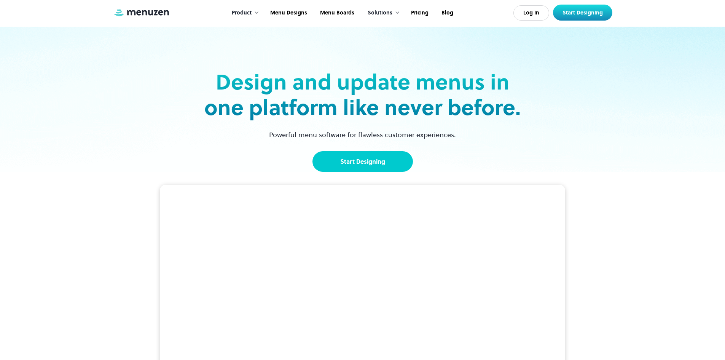
click at [382, 160] on link "Start Designing" at bounding box center [362, 161] width 100 height 21
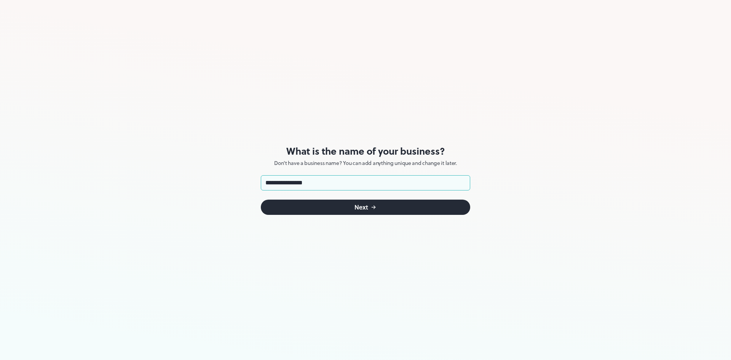
type input "**********"
click at [330, 205] on button "Next" at bounding box center [365, 206] width 209 height 15
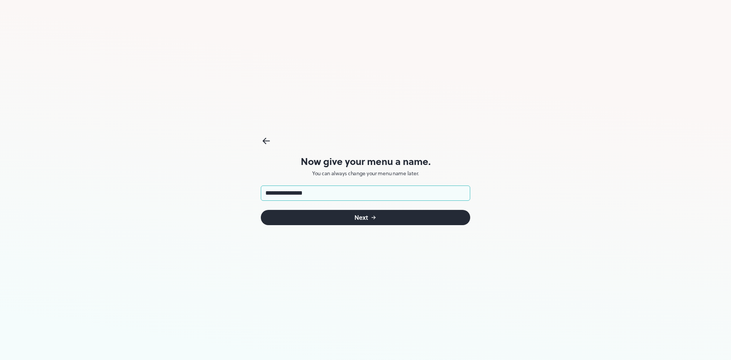
type input "**********"
click at [368, 216] on div "Next" at bounding box center [361, 217] width 14 height 6
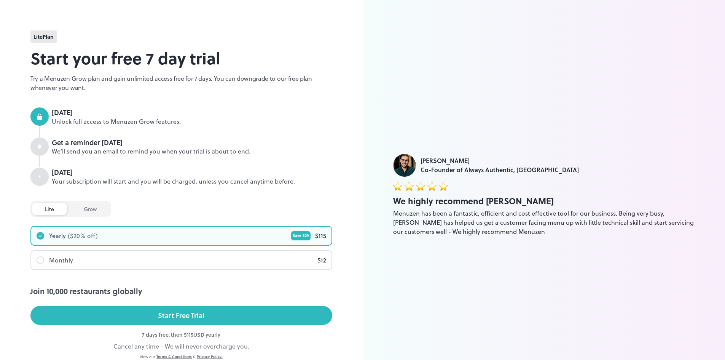
click at [38, 261] on div at bounding box center [41, 260] width 8 height 8
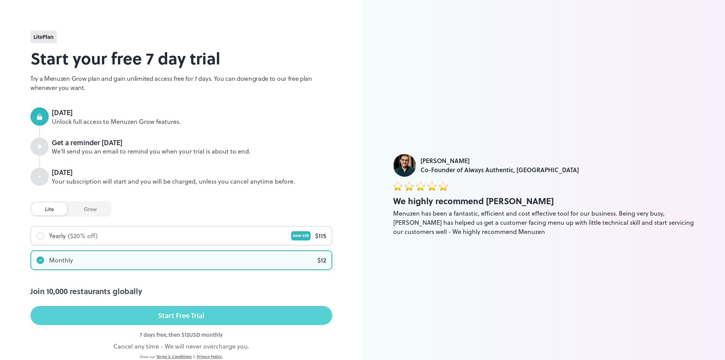
click at [198, 316] on div "Start Free Trial" at bounding box center [181, 314] width 46 height 11
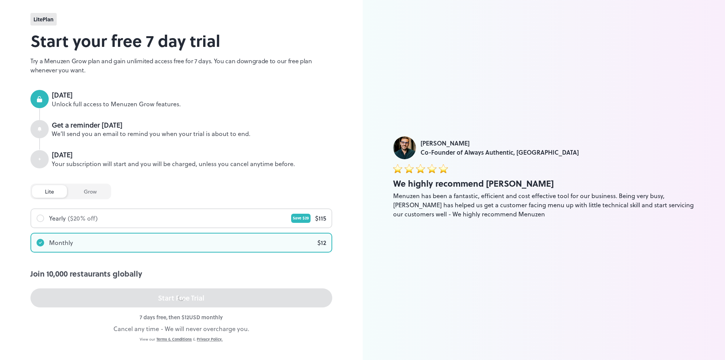
scroll to position [30, 0]
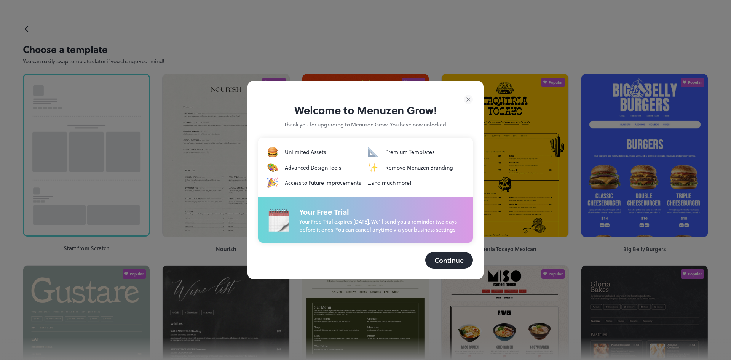
click at [449, 264] on button "Continue" at bounding box center [449, 260] width 48 height 17
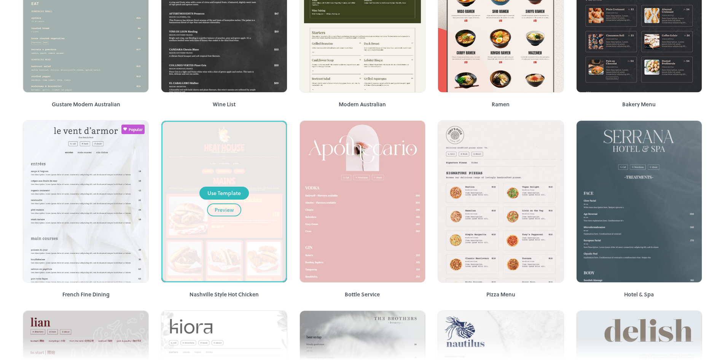
scroll to position [342, 0]
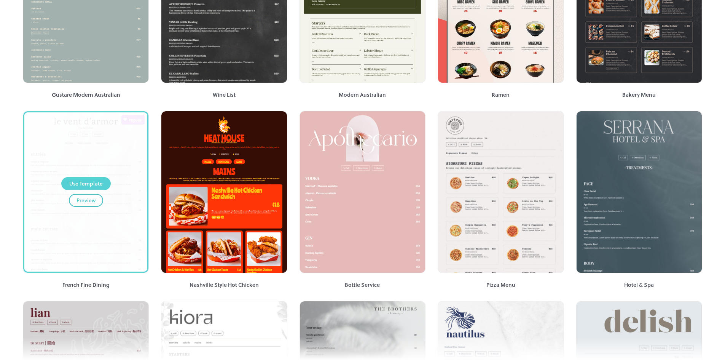
click at [92, 186] on div "Use Template" at bounding box center [85, 183] width 33 height 8
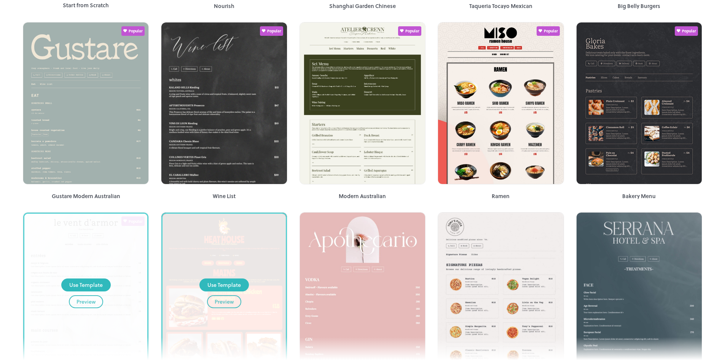
scroll to position [381, 0]
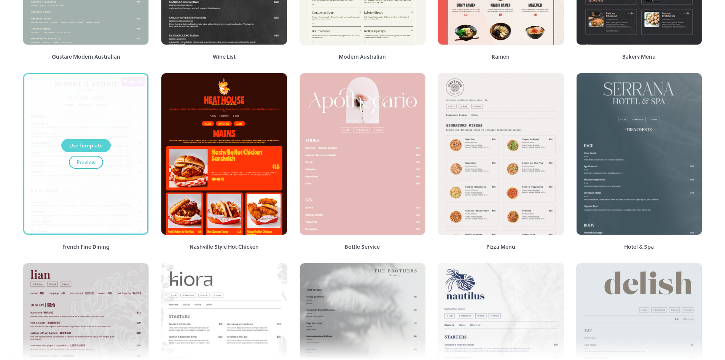
click at [84, 144] on div "Use Template" at bounding box center [85, 145] width 33 height 8
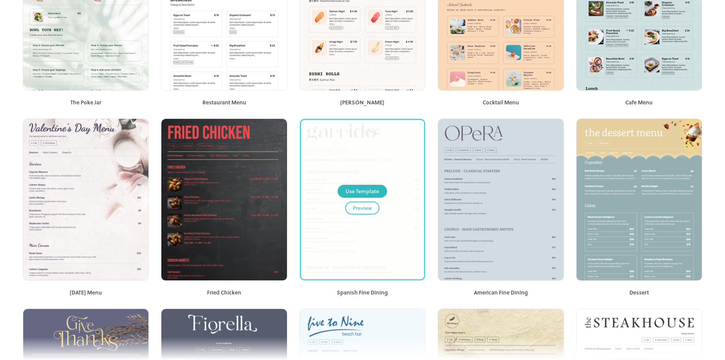
scroll to position [1294, 0]
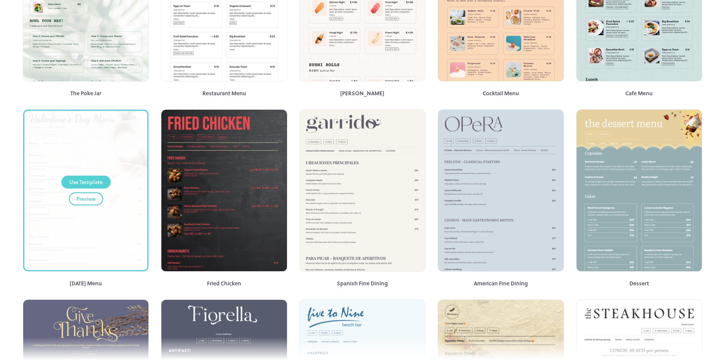
click at [84, 178] on div "Use Template" at bounding box center [85, 182] width 33 height 8
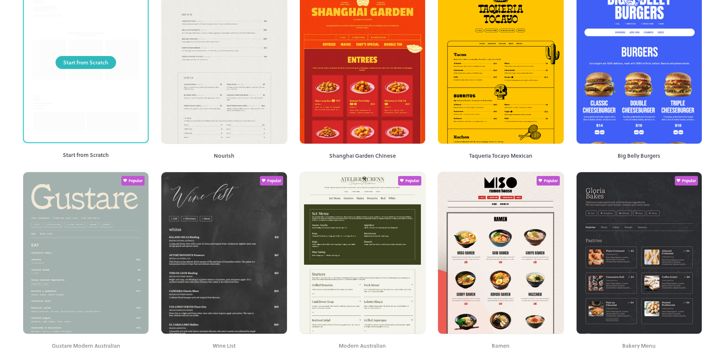
scroll to position [0, 0]
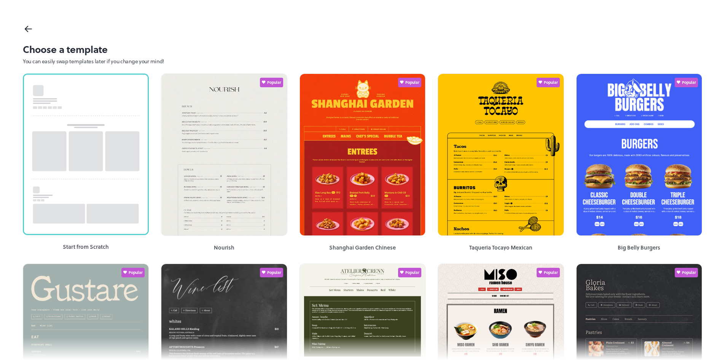
click at [22, 37] on div "Choose a template You can easily swap templates later if you change your mind!" at bounding box center [362, 33] width 725 height 67
click at [30, 33] on icon at bounding box center [28, 28] width 11 height 11
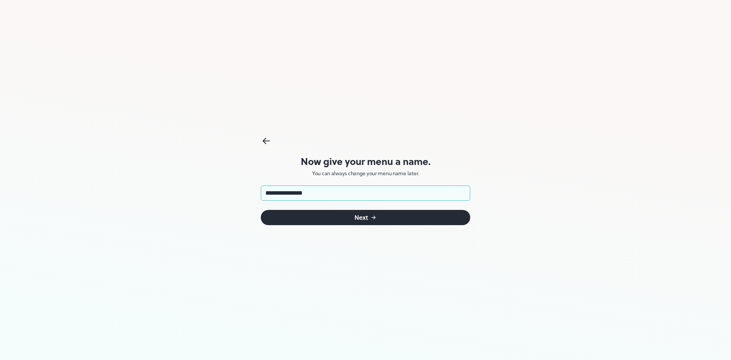
click at [318, 222] on button "Next" at bounding box center [365, 217] width 209 height 15
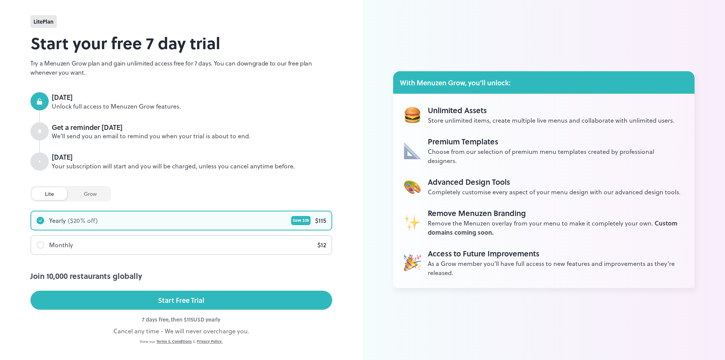
scroll to position [30, 0]
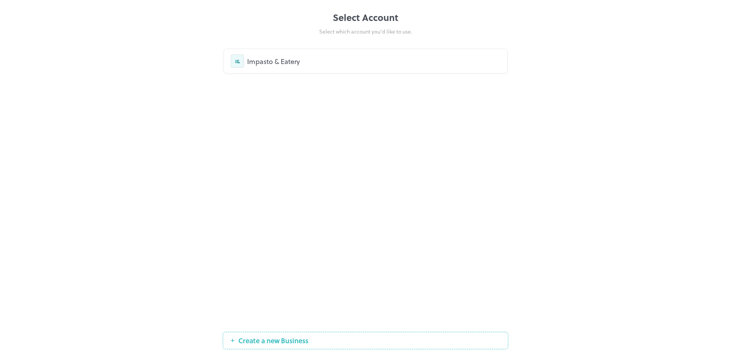
click at [300, 56] on div "I& Impasto & Eatery" at bounding box center [365, 60] width 269 height 13
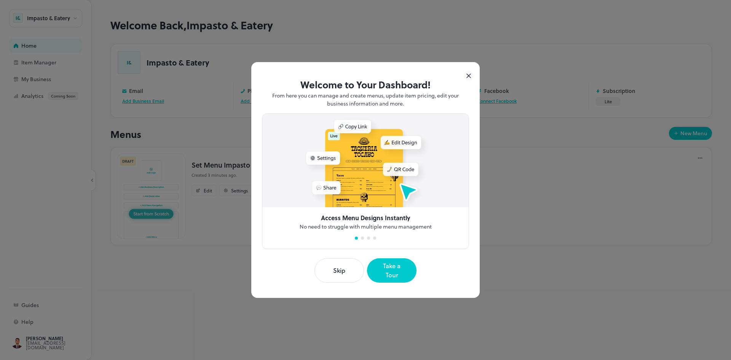
click at [338, 271] on button "Skip" at bounding box center [338, 270] width 49 height 24
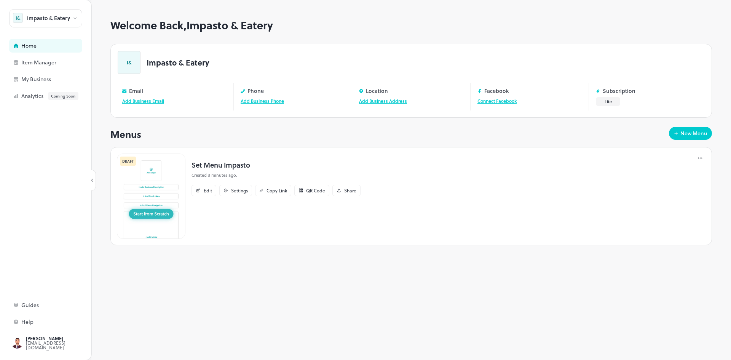
click at [151, 175] on img at bounding box center [151, 195] width 68 height 85
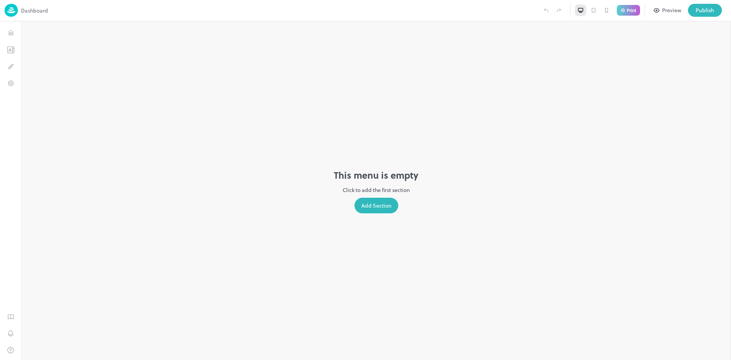
click at [371, 208] on div "Add Section" at bounding box center [376, 205] width 44 height 16
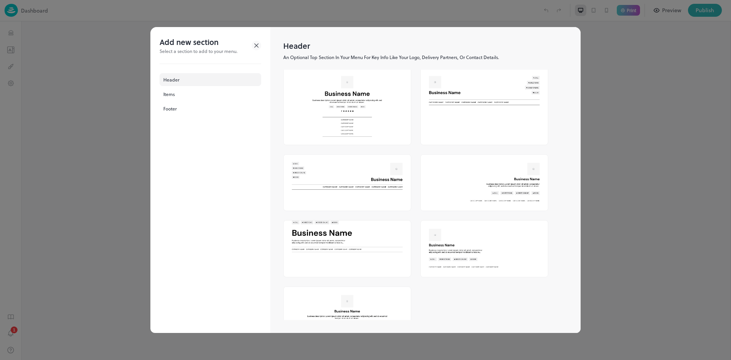
scroll to position [144, 0]
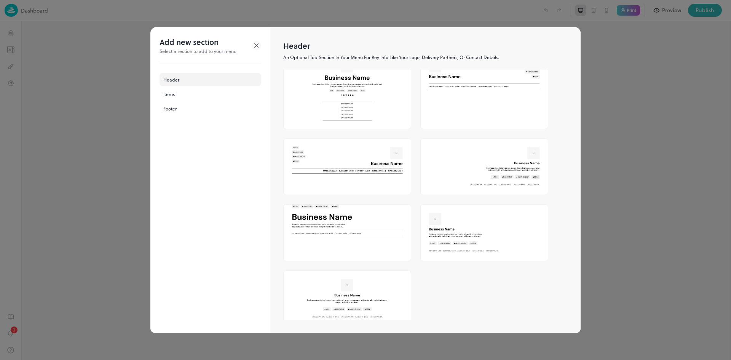
click at [256, 43] on icon at bounding box center [257, 46] width 10 height 10
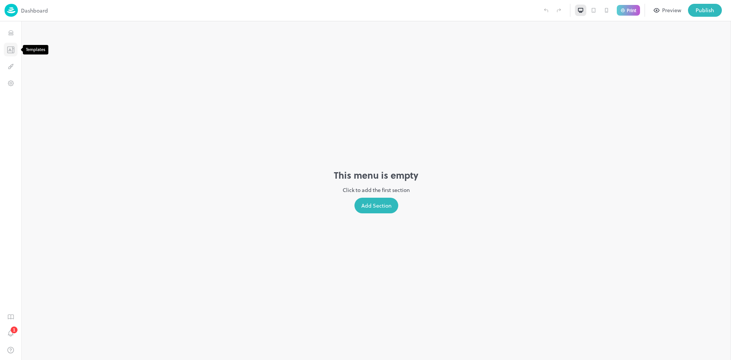
click at [11, 52] on icon "Templates" at bounding box center [11, 49] width 8 height 7
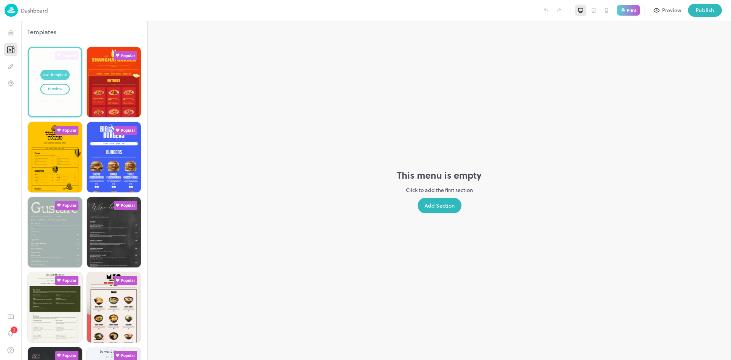
click at [54, 72] on div "Use Template" at bounding box center [55, 75] width 25 height 6
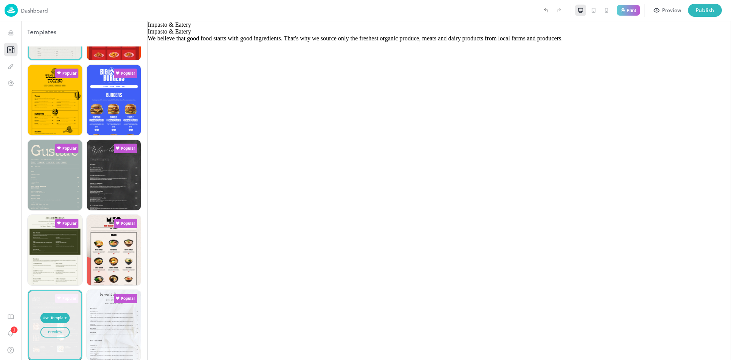
scroll to position [76, 0]
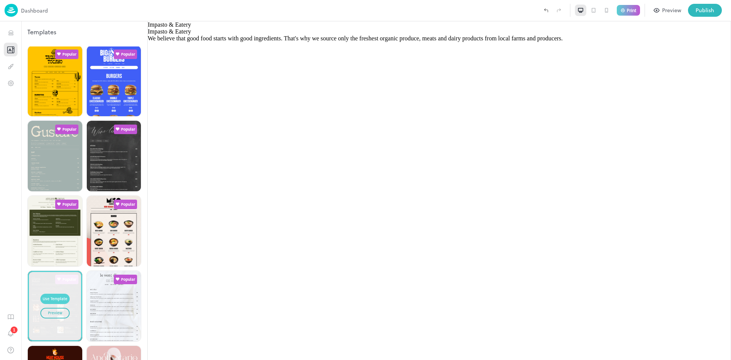
click at [49, 296] on div "Use Template" at bounding box center [55, 299] width 25 height 6
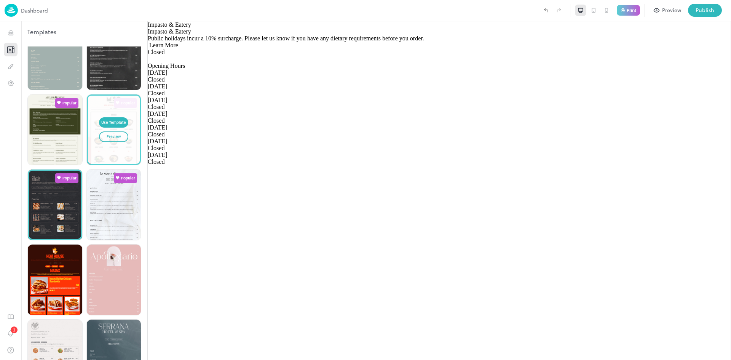
scroll to position [190, 0]
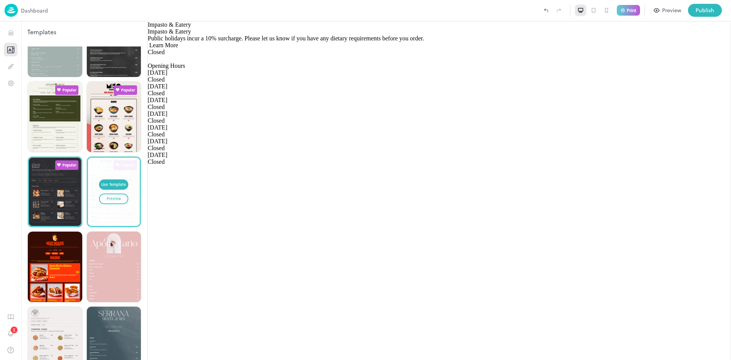
click at [128, 170] on div "Use Template Preview" at bounding box center [114, 192] width 52 height 68
click at [116, 182] on div "Use Template" at bounding box center [113, 185] width 25 height 6
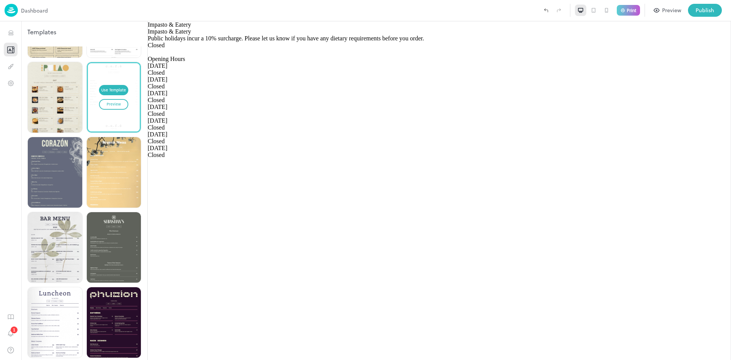
scroll to position [1636, 0]
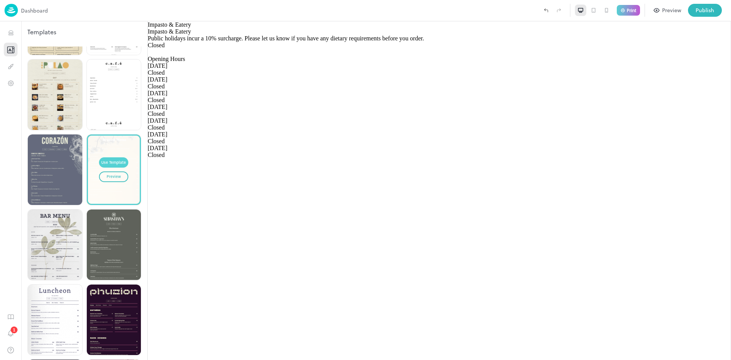
click at [116, 159] on div "Use Template" at bounding box center [113, 162] width 25 height 6
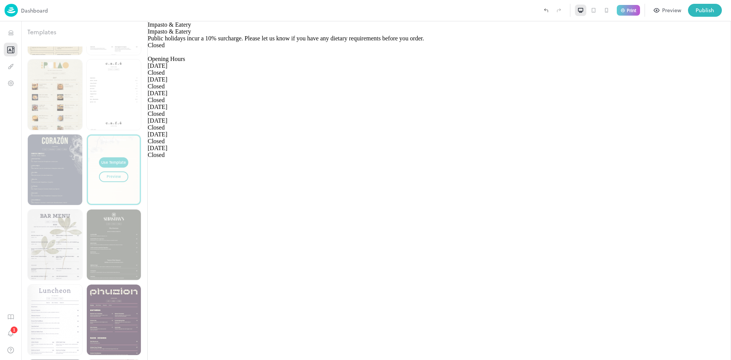
type input "**********"
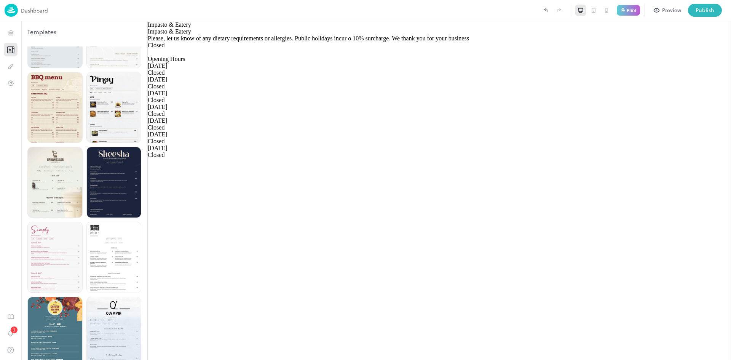
scroll to position [723, 0]
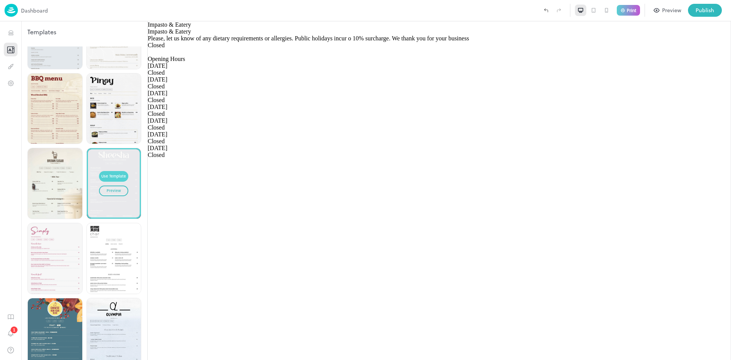
click at [116, 171] on button "Use Template" at bounding box center [113, 176] width 29 height 11
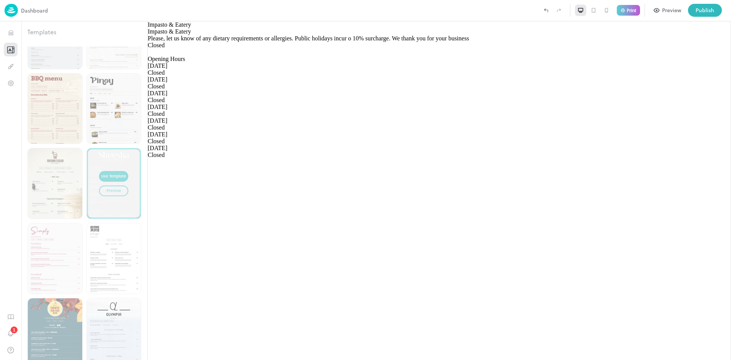
type input "******"
type input "********"
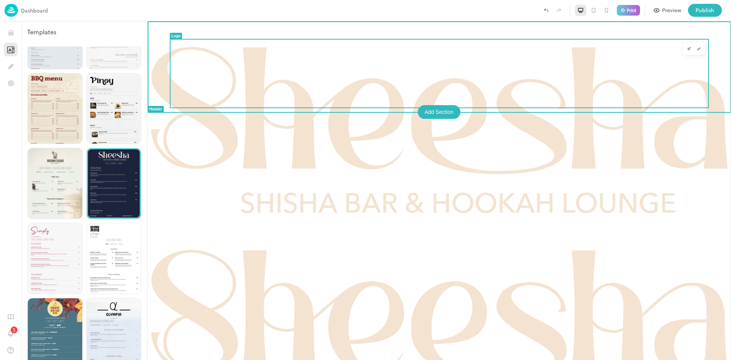
click at [400, 76] on img at bounding box center [439, 122] width 583 height 203
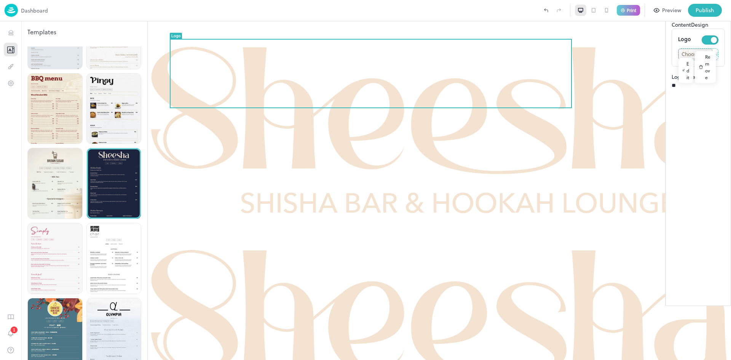
type input "**"
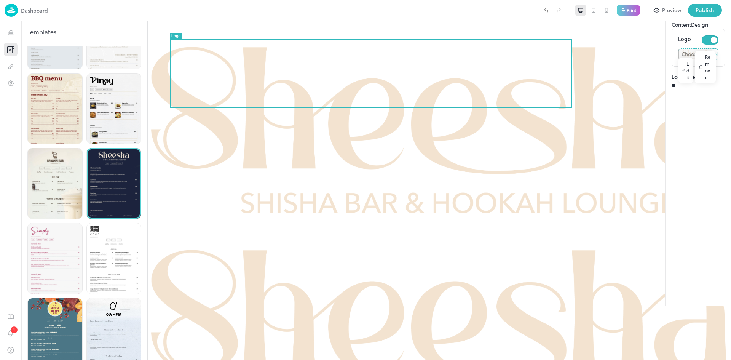
type input "**"
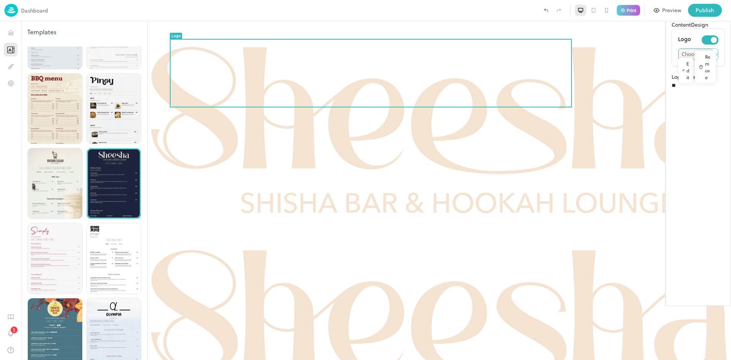
type input "**"
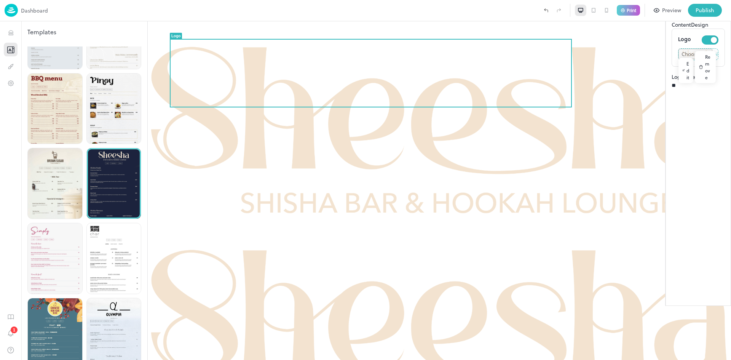
type input "**"
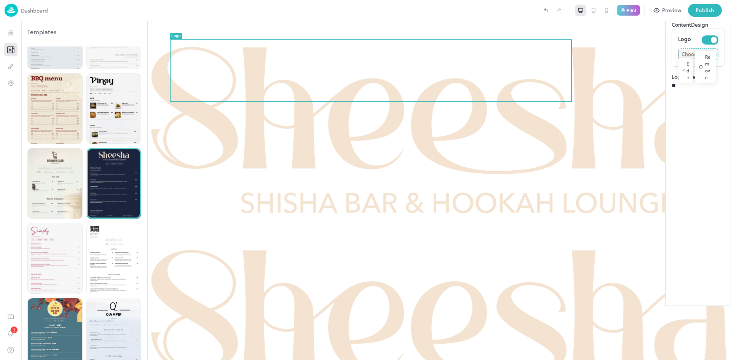
type input "**"
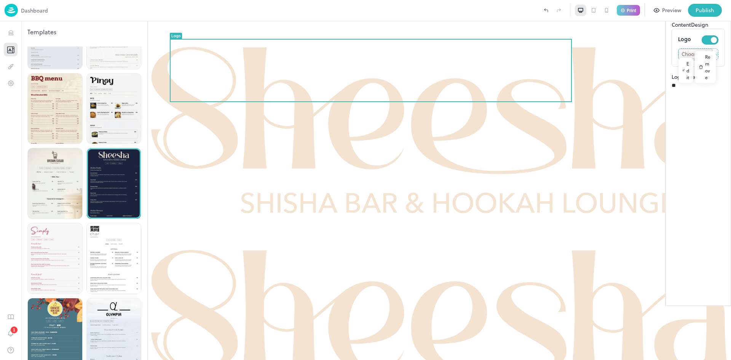
type input "**"
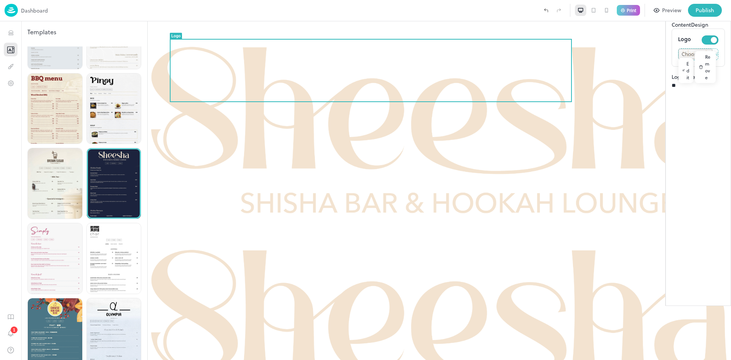
type input "**"
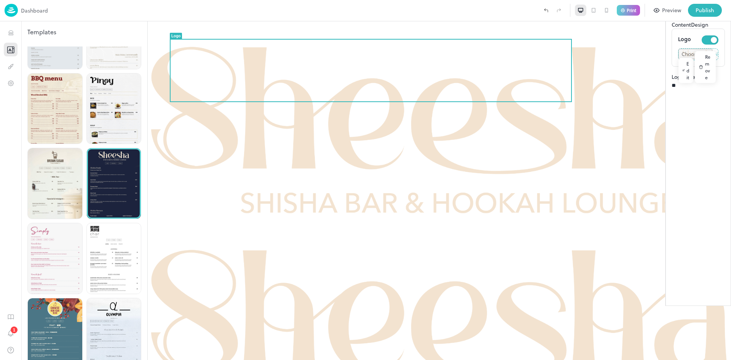
type input "**"
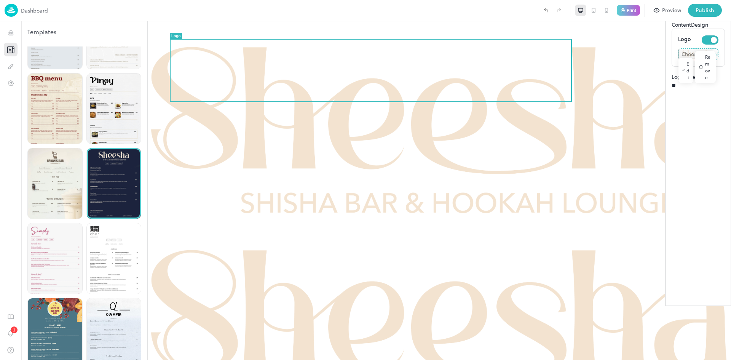
type input "**"
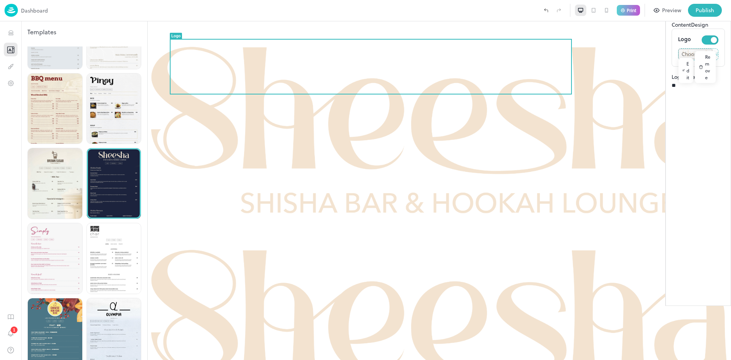
type input "**"
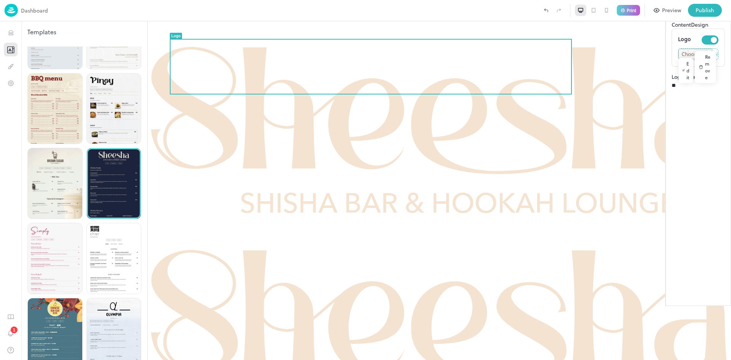
type input "**"
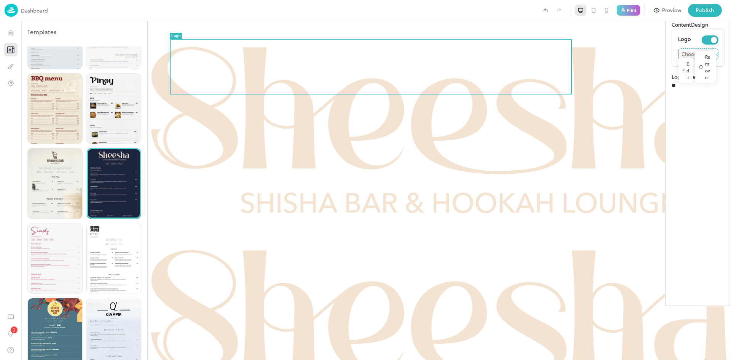
type input "**"
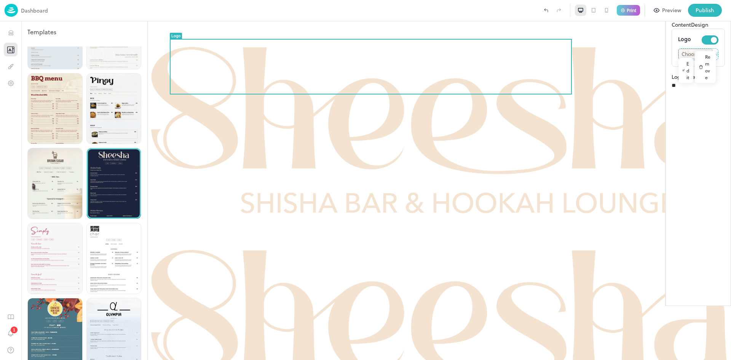
type input "**"
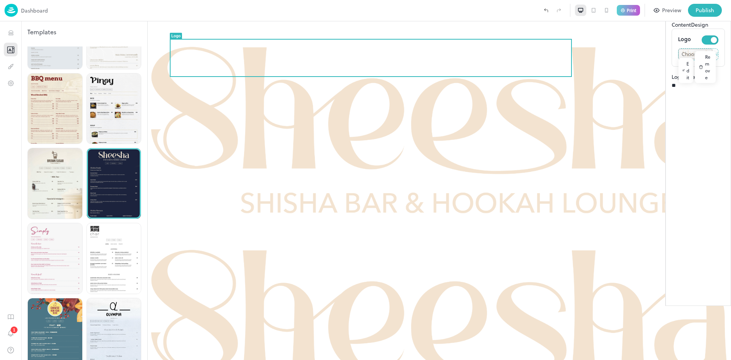
type input "**"
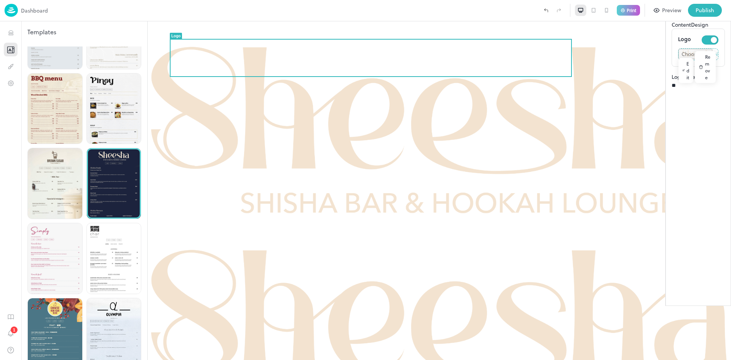
type input "**"
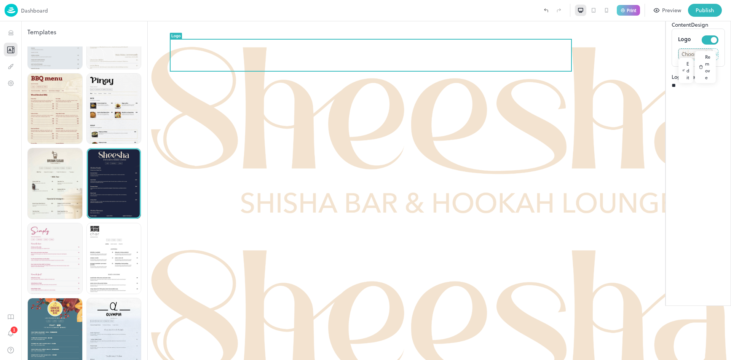
drag, startPoint x: 667, startPoint y: 146, endPoint x: 620, endPoint y: 149, distance: 46.5
click at [671, 81] on span at bounding box center [671, 81] width 0 height 0
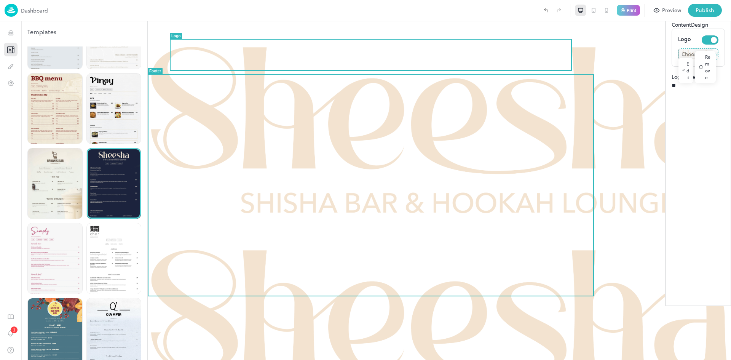
click at [373, 54] on img at bounding box center [439, 122] width 583 height 203
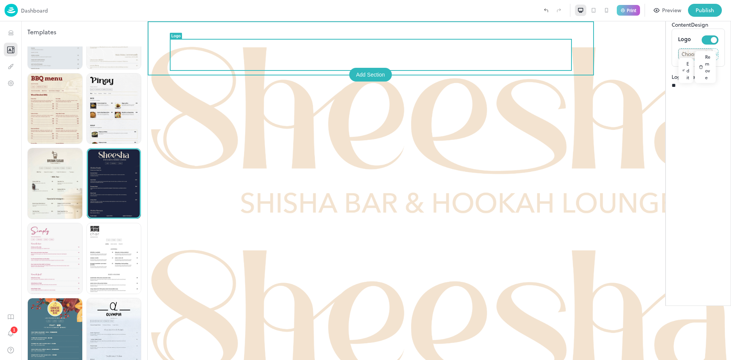
click at [373, 54] on img at bounding box center [439, 122] width 583 height 203
click at [687, 50] on icon "Edit" at bounding box center [689, 49] width 4 height 4
click at [399, 54] on img at bounding box center [439, 122] width 583 height 203
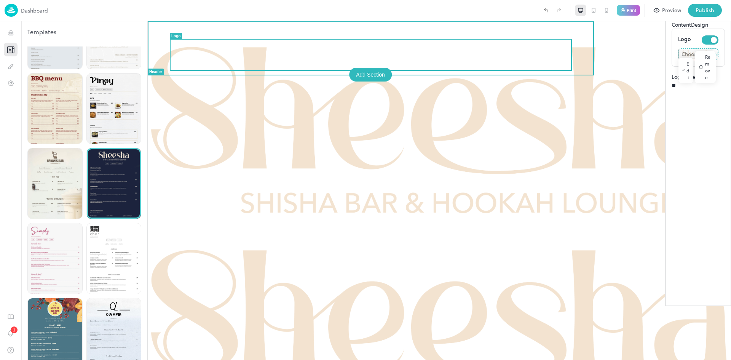
click at [375, 53] on img at bounding box center [439, 122] width 583 height 203
drag, startPoint x: 570, startPoint y: 70, endPoint x: 549, endPoint y: 70, distance: 20.2
click at [384, 57] on img at bounding box center [439, 122] width 583 height 203
click at [687, 51] on icon "Edit" at bounding box center [689, 49] width 4 height 4
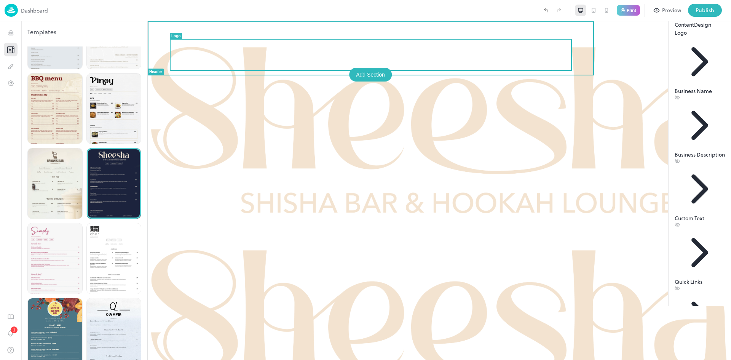
drag, startPoint x: 572, startPoint y: 70, endPoint x: 537, endPoint y: 69, distance: 34.7
click at [551, 69] on div at bounding box center [439, 122] width 583 height 203
click at [371, 58] on img at bounding box center [439, 122] width 583 height 203
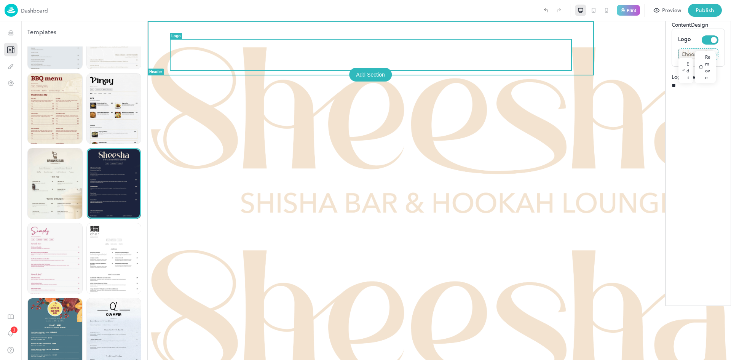
drag, startPoint x: 570, startPoint y: 40, endPoint x: 534, endPoint y: 42, distance: 36.2
click at [683, 40] on div at bounding box center [707, 33] width 48 height 18
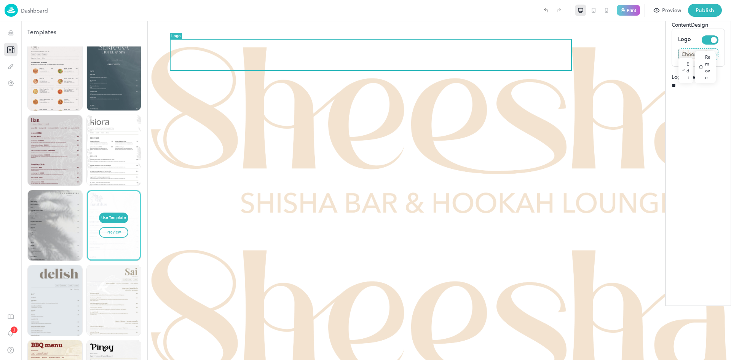
scroll to position [419, 0]
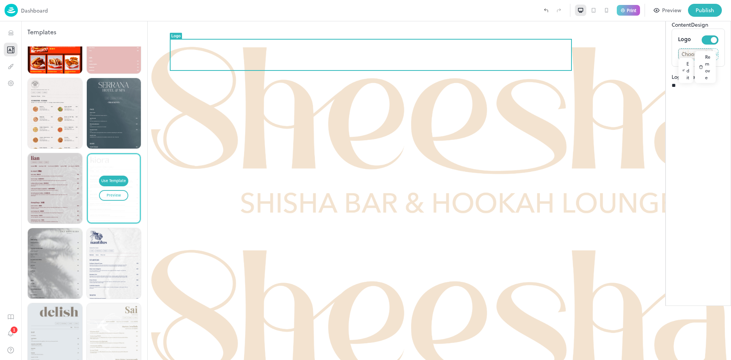
click at [116, 164] on div "Use Template Preview" at bounding box center [114, 188] width 52 height 68
click at [116, 178] on div "Use Template" at bounding box center [113, 181] width 25 height 6
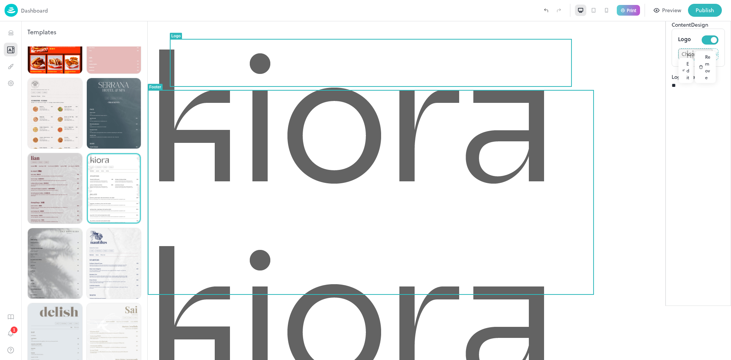
click at [206, 57] on img at bounding box center [352, 119] width 408 height 196
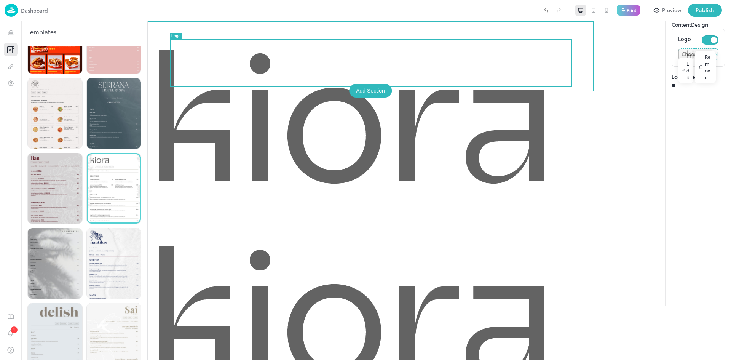
click at [252, 73] on img at bounding box center [352, 119] width 408 height 196
click at [264, 70] on img at bounding box center [352, 119] width 408 height 196
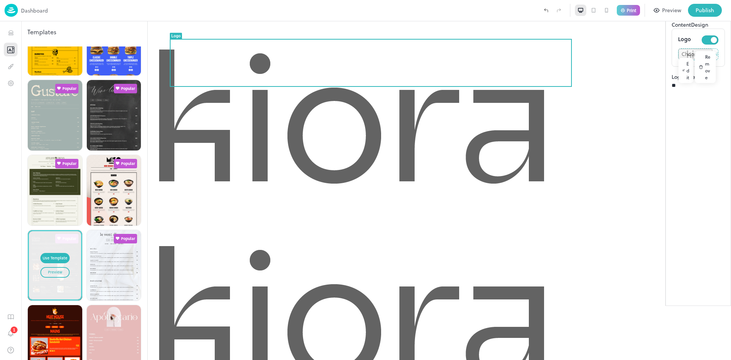
scroll to position [76, 0]
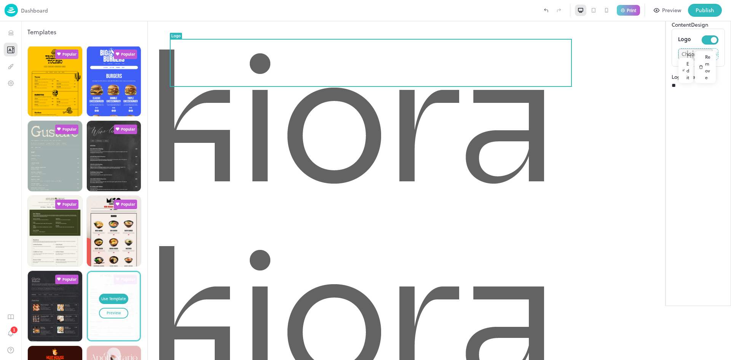
click at [104, 299] on div "Use Template Preview" at bounding box center [114, 306] width 52 height 68
click at [104, 296] on div "Use Template" at bounding box center [113, 299] width 25 height 6
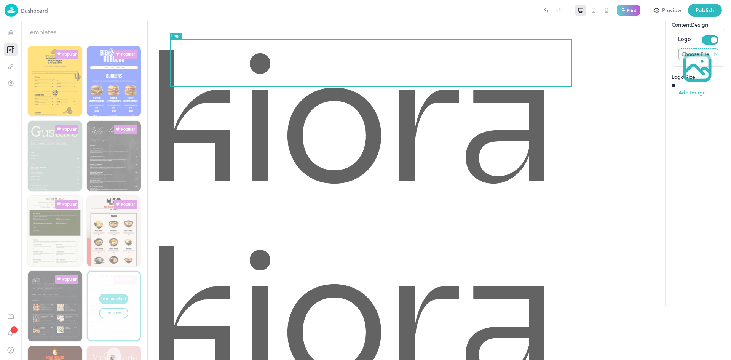
type input "*******"
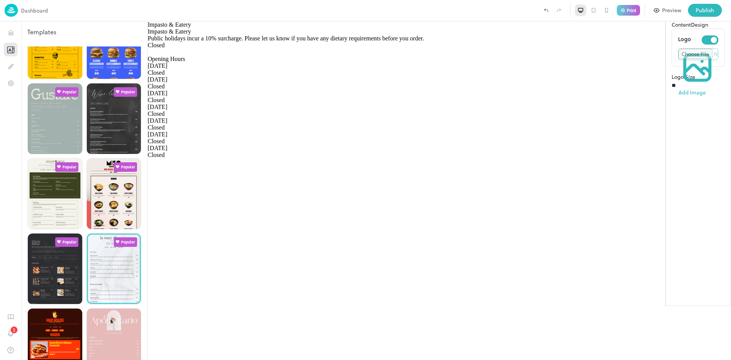
scroll to position [152, 0]
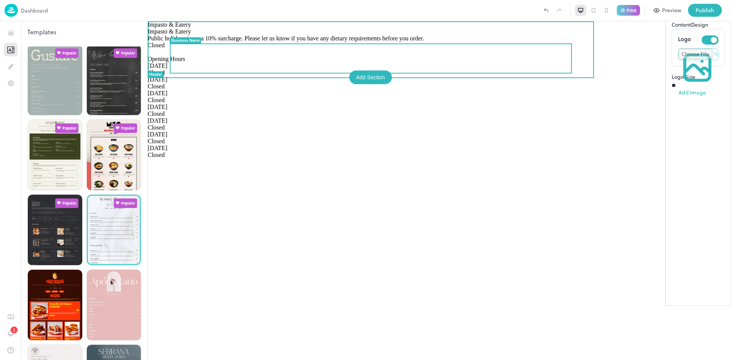
click at [191, 28] on span "Impasto & Eatery" at bounding box center [169, 24] width 43 height 6
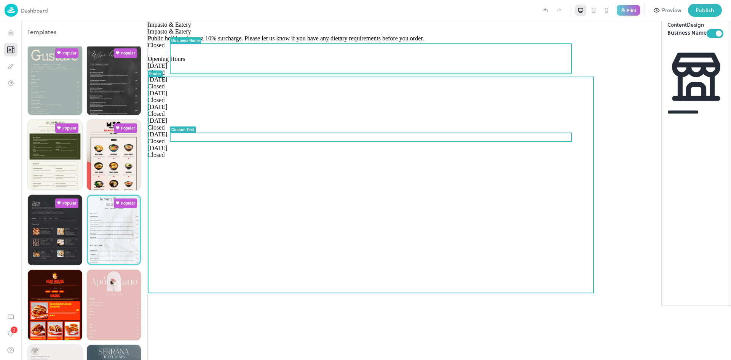
click at [191, 35] on span "Impasto & Eatery" at bounding box center [169, 31] width 43 height 6
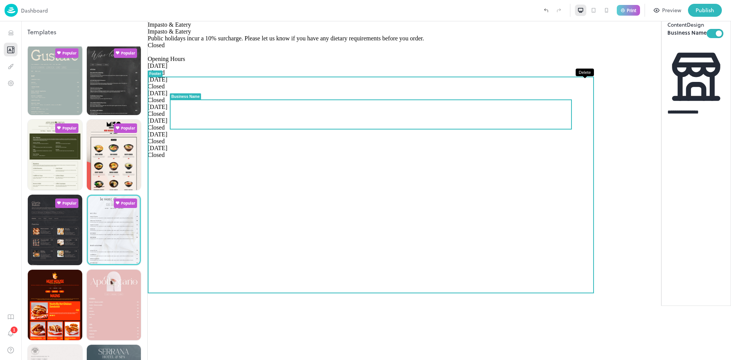
click at [716, 89] on button "Delete" at bounding box center [721, 86] width 10 height 10
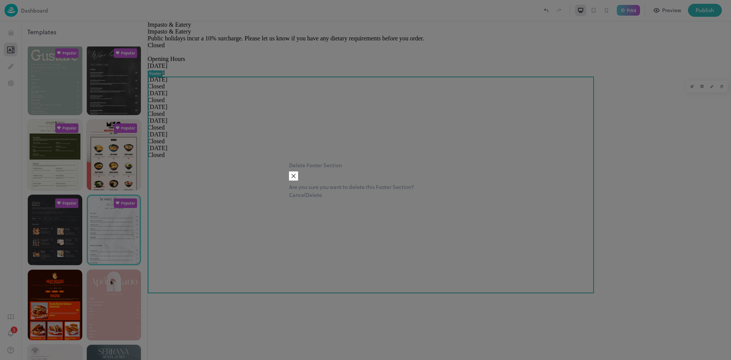
click at [322, 199] on button "Delete" at bounding box center [314, 195] width 16 height 8
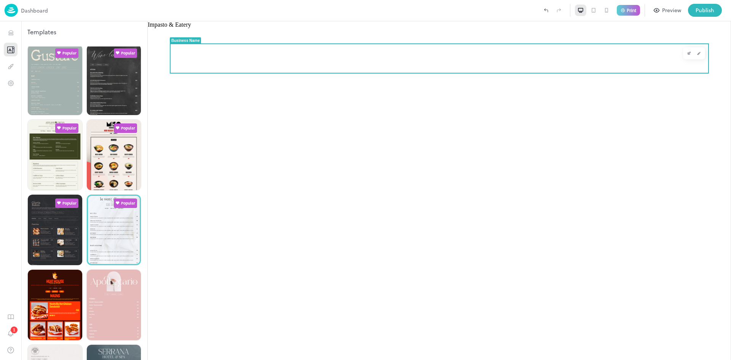
click at [191, 28] on span "Impasto & Eatery" at bounding box center [169, 24] width 43 height 6
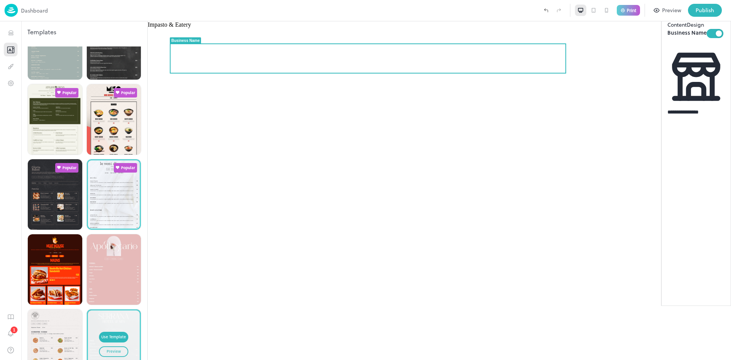
scroll to position [342, 0]
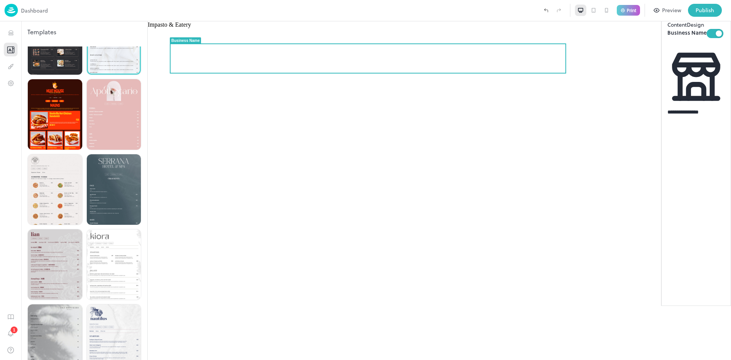
click at [244, 151] on div "Impasto & Eatery" at bounding box center [439, 190] width 583 height 338
click at [11, 65] on icon "Design" at bounding box center [10, 66] width 7 height 7
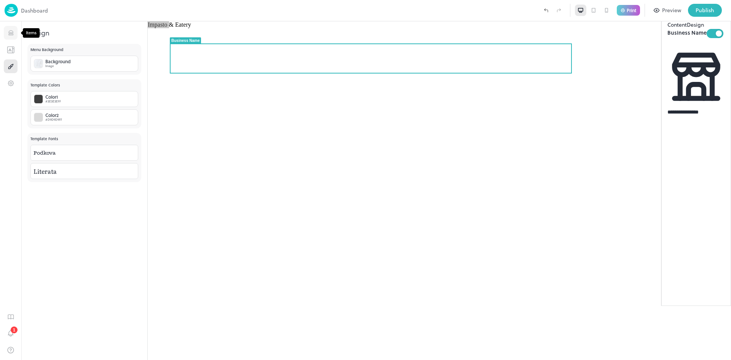
click at [10, 34] on icon "Items" at bounding box center [10, 32] width 7 height 7
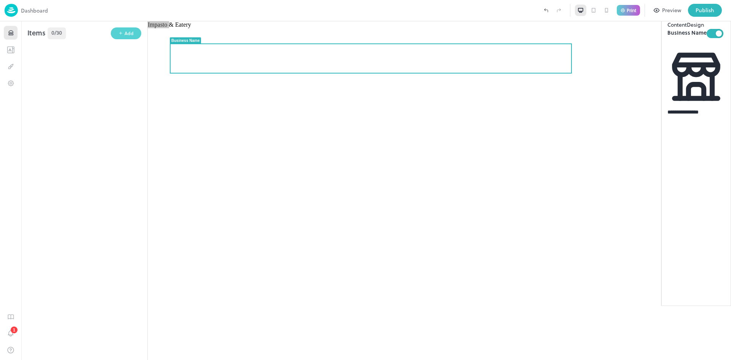
click at [126, 31] on div "Add" at bounding box center [128, 33] width 9 height 7
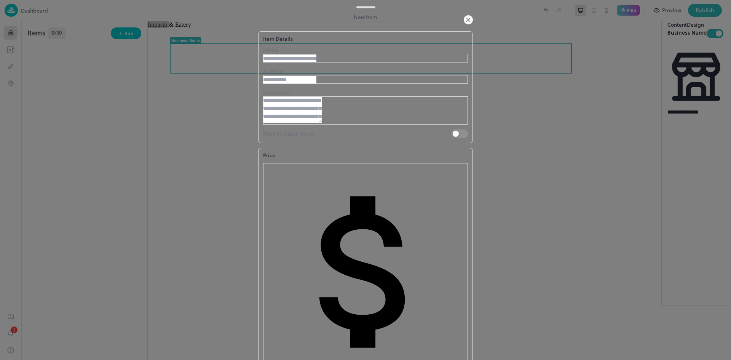
click at [471, 24] on icon at bounding box center [467, 19] width 9 height 9
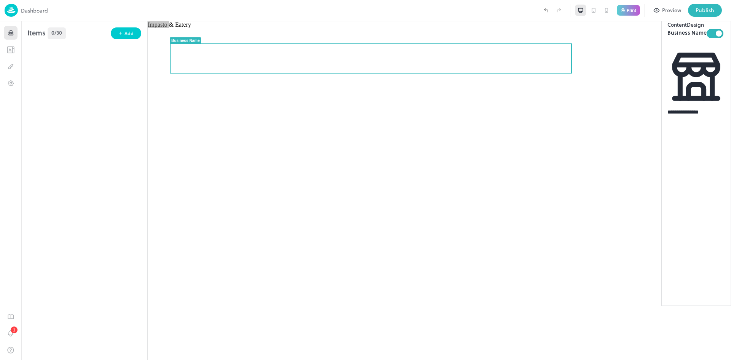
click at [11, 9] on img at bounding box center [11, 10] width 13 height 13
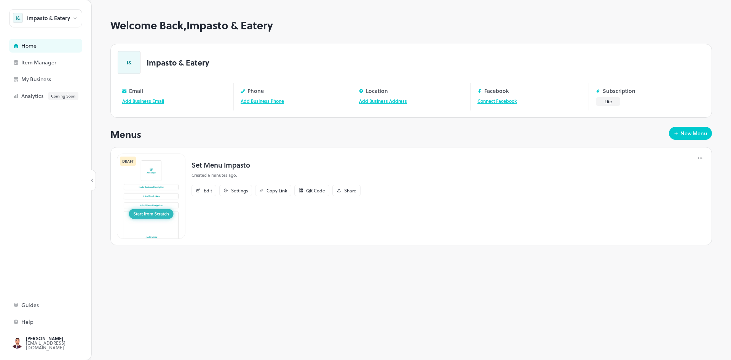
click at [152, 209] on img at bounding box center [151, 195] width 68 height 85
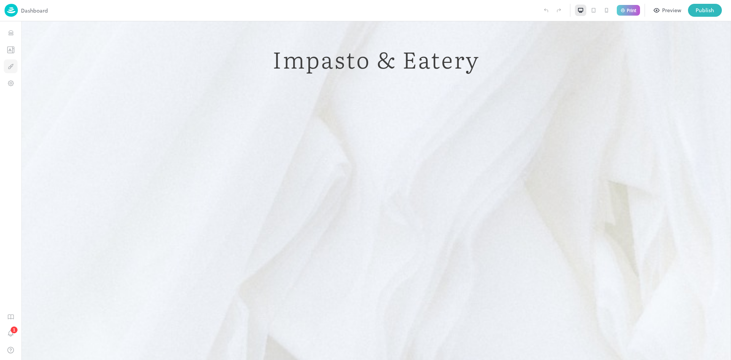
click at [12, 65] on icon "Design" at bounding box center [11, 65] width 3 height 3
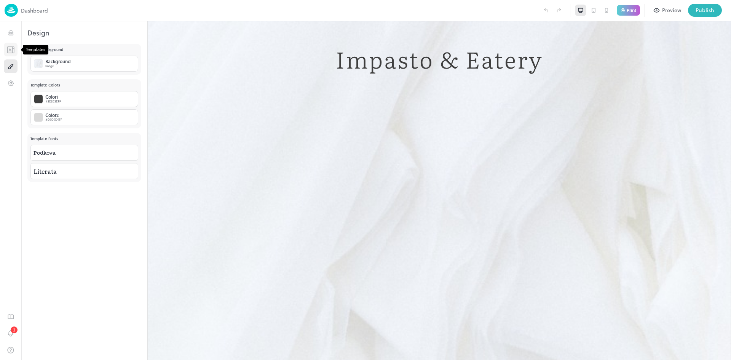
click at [8, 51] on icon "Templates" at bounding box center [11, 49] width 8 height 7
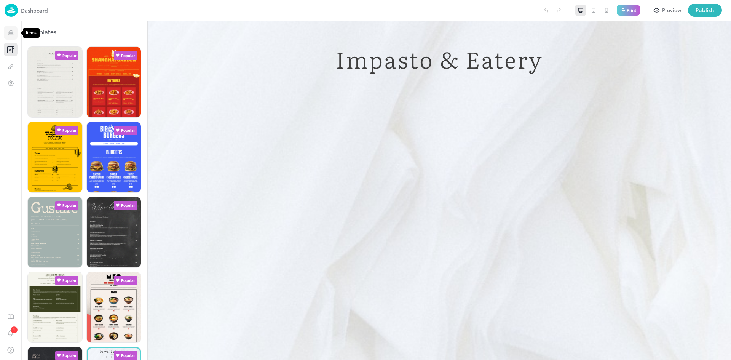
click at [11, 37] on button "Items" at bounding box center [11, 33] width 14 height 14
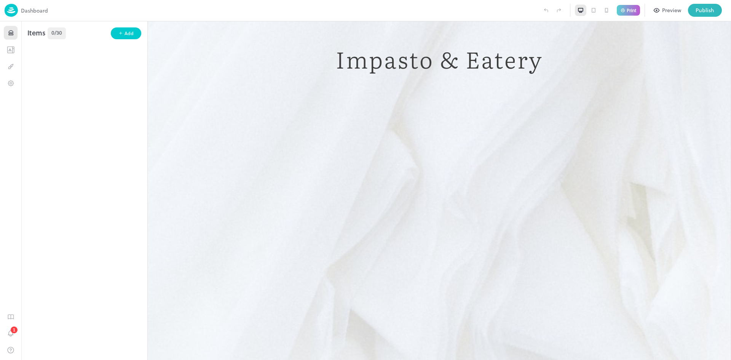
click at [56, 35] on span "0/30" at bounding box center [56, 33] width 11 height 8
click at [12, 332] on div "1" at bounding box center [14, 329] width 7 height 7
click at [18, 10] on img at bounding box center [11, 10] width 13 height 13
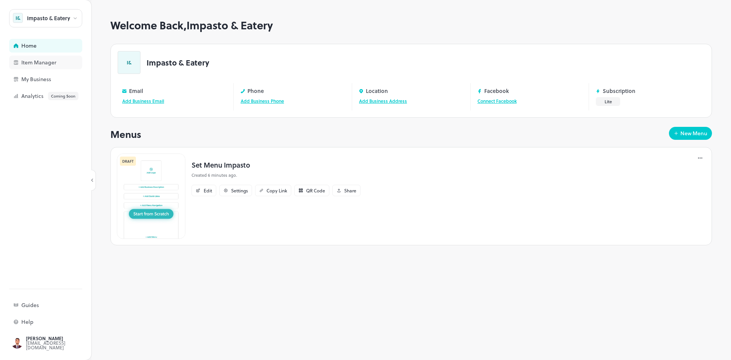
click at [39, 60] on div "Item Manager" at bounding box center [59, 62] width 76 height 5
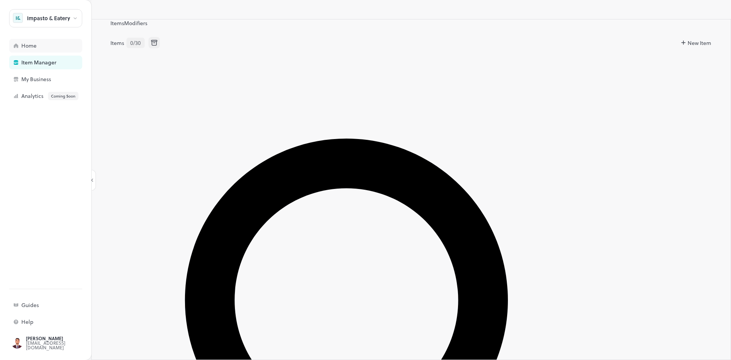
click at [27, 47] on div "Home" at bounding box center [59, 45] width 76 height 5
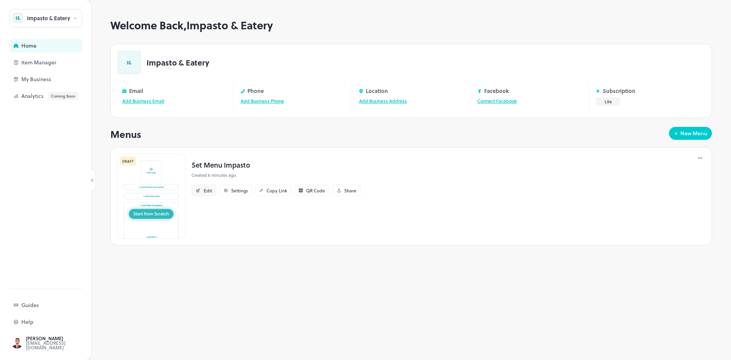
click at [208, 191] on div "Edit" at bounding box center [208, 190] width 8 height 5
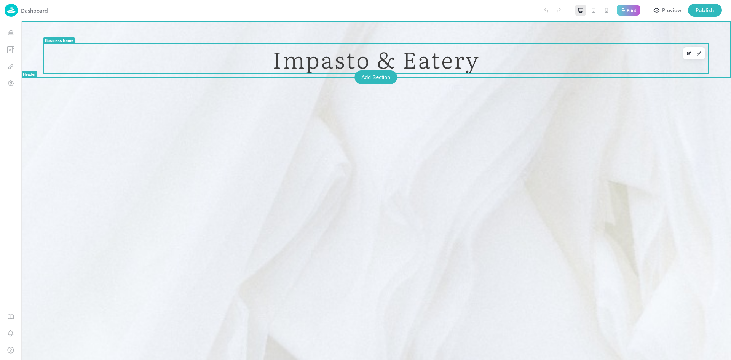
click at [375, 65] on span "Impasto & Eatery" at bounding box center [375, 58] width 207 height 29
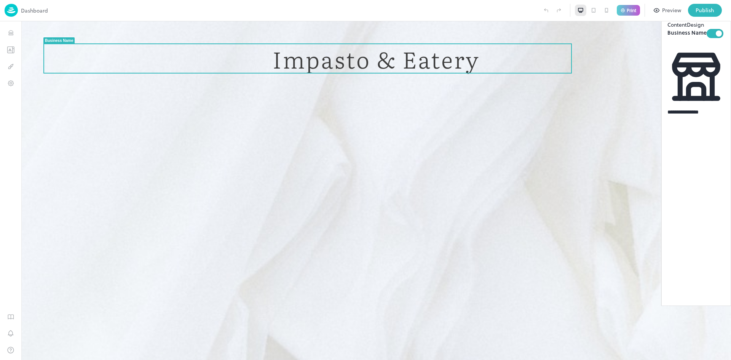
click at [16, 9] on img at bounding box center [11, 10] width 13 height 13
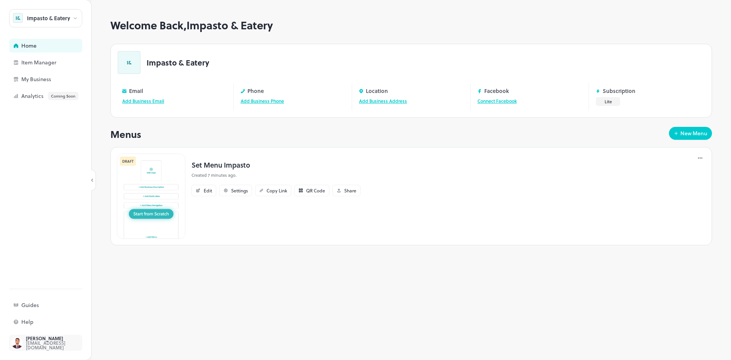
click at [48, 339] on div "[PERSON_NAME]" at bounding box center [62, 338] width 72 height 5
click at [65, 21] on div "Impasto & Eatery" at bounding box center [48, 18] width 43 height 5
click at [70, 21] on div at bounding box center [365, 180] width 731 height 360
click at [72, 17] on div "Impasto & Eatery" at bounding box center [45, 18] width 73 height 18
click at [39, 80] on div at bounding box center [365, 180] width 731 height 360
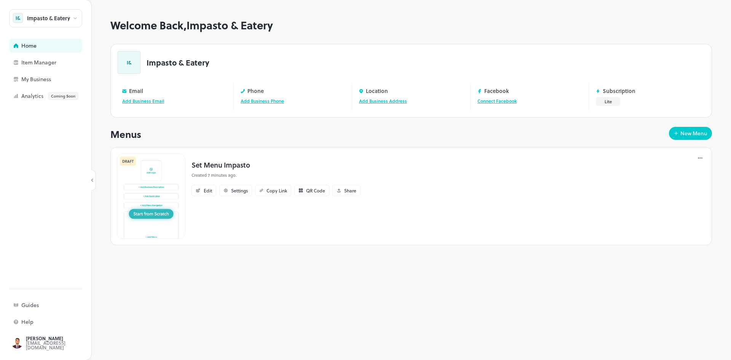
click at [39, 80] on div "My Business" at bounding box center [59, 78] width 76 height 5
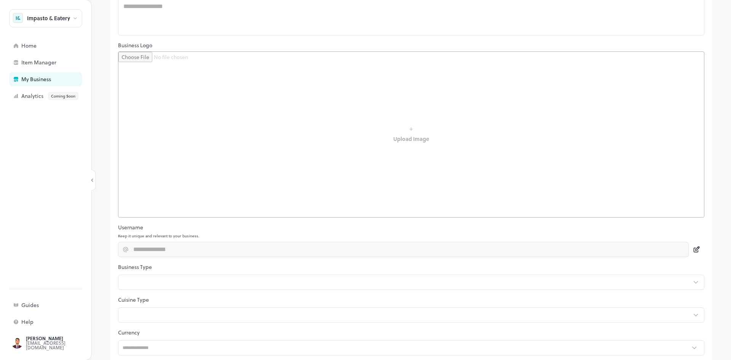
scroll to position [135, 0]
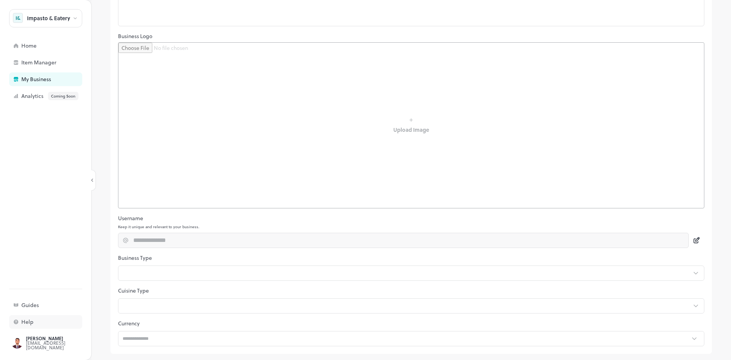
click at [25, 319] on div "Help" at bounding box center [59, 321] width 76 height 5
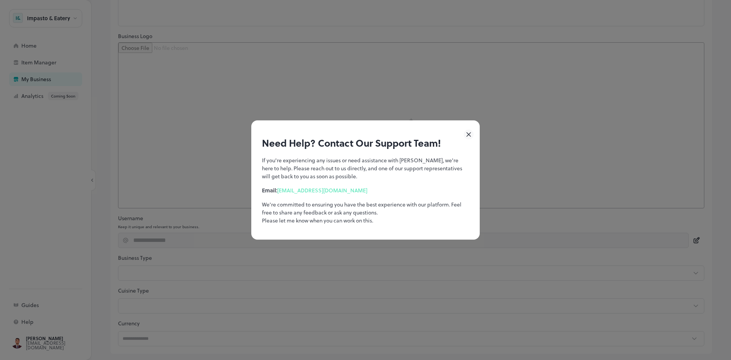
click at [31, 332] on div "Need Help? Contact Our Support Team! If you're experiencing any issues or need …" at bounding box center [365, 180] width 731 height 360
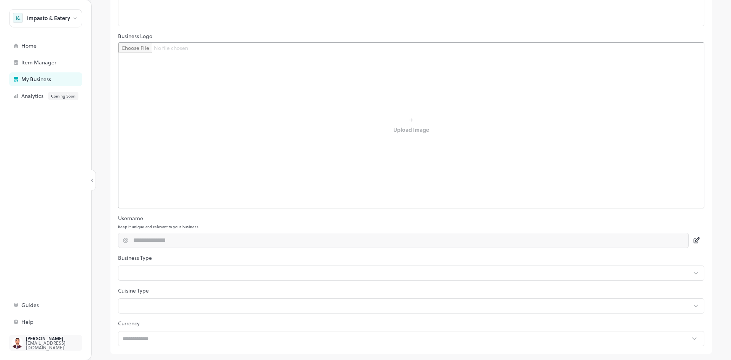
click at [37, 340] on div "Atith Simkhada" at bounding box center [62, 338] width 72 height 5
click at [46, 44] on div "Home" at bounding box center [59, 45] width 76 height 5
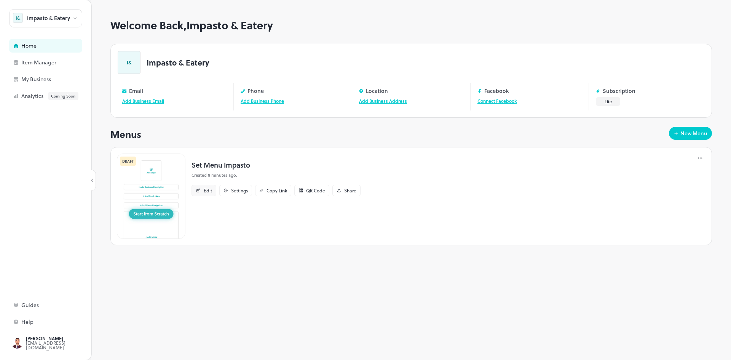
click at [203, 186] on div "Edit" at bounding box center [203, 190] width 25 height 11
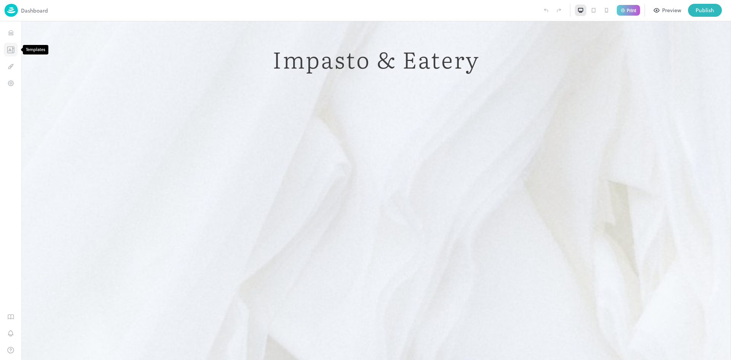
click at [13, 52] on icon "Templates" at bounding box center [13, 49] width 0 height 6
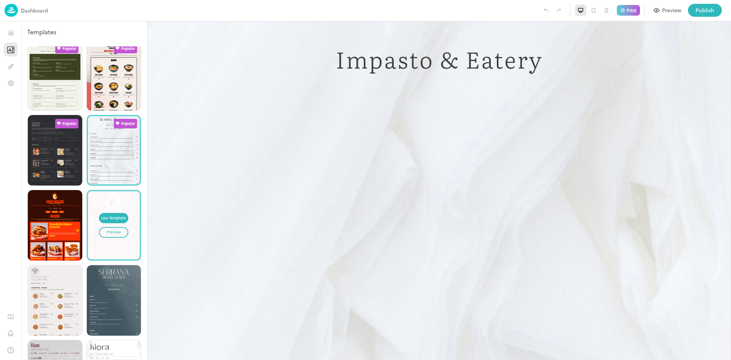
scroll to position [41, 0]
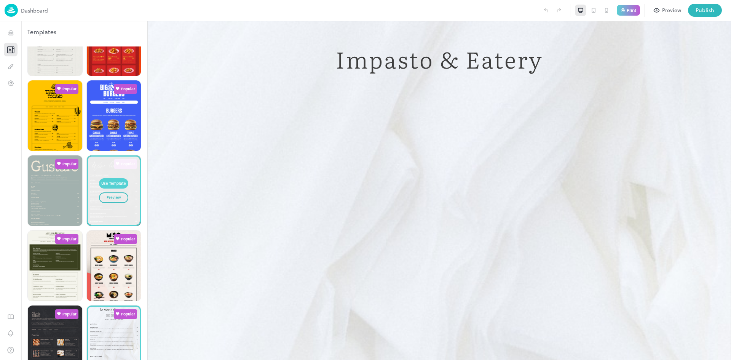
click at [110, 180] on div "Use Template" at bounding box center [113, 183] width 25 height 6
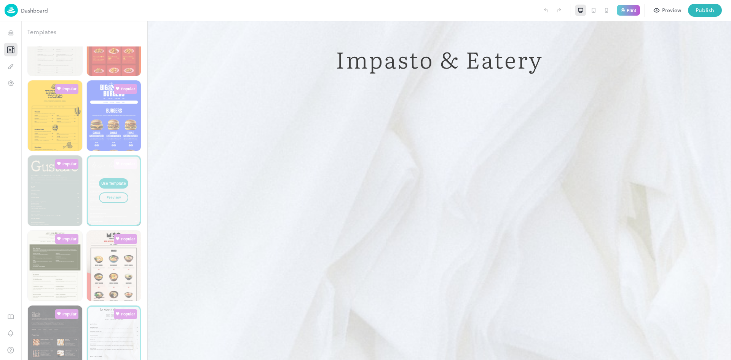
type input "**********"
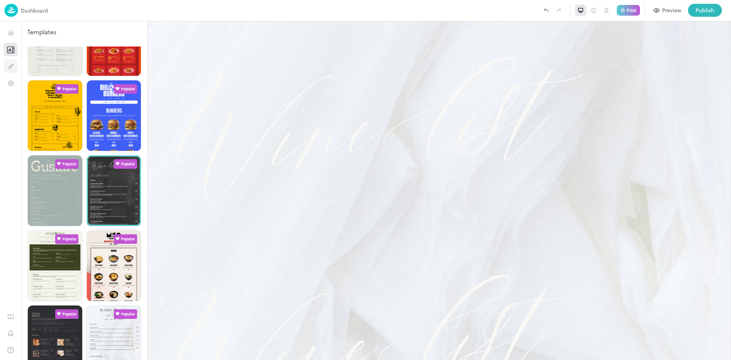
click at [15, 68] on button "Design" at bounding box center [11, 66] width 14 height 14
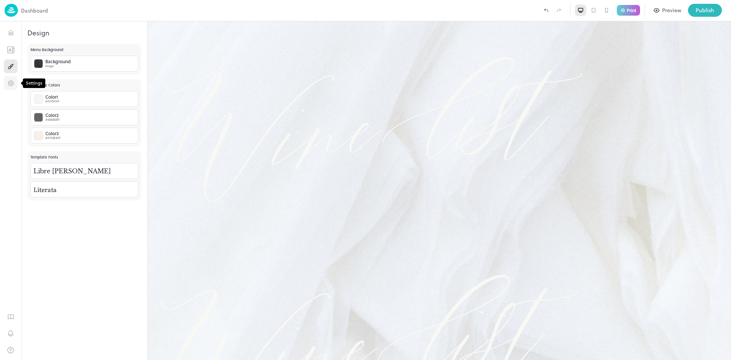
click at [8, 81] on icon "Settings" at bounding box center [10, 83] width 7 height 7
